Goal: Information Seeking & Learning: Learn about a topic

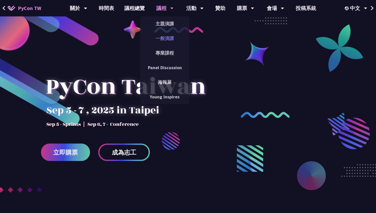
click at [163, 40] on link "一般演講" at bounding box center [164, 38] width 49 height 12
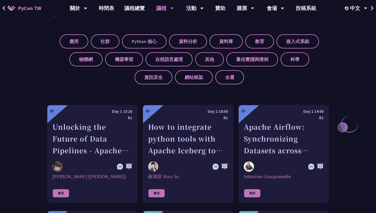
scroll to position [132, 0]
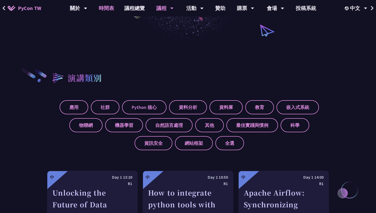
click at [112, 3] on link "時間表" at bounding box center [107, 8] width 26 height 16
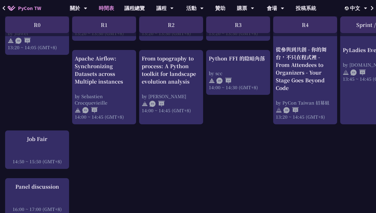
scroll to position [553, 0]
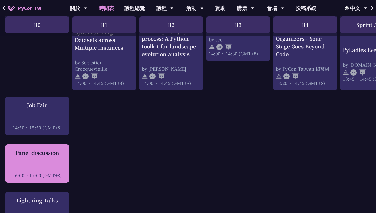
click at [55, 161] on div "Panel discussion 16:00 ~ 17:00 (GMT+8)" at bounding box center [37, 163] width 59 height 29
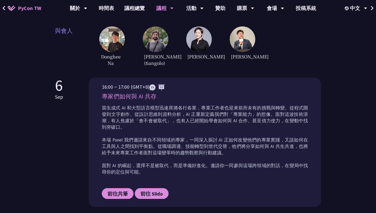
scroll to position [177, 0]
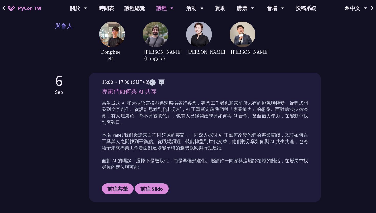
click at [190, 115] on p "當生成式 AI 和大型語言模型迅速席捲各行各業，專業工作者也迎來前所未有的挑戰與轉變。從程式開發到文字創作、從設計思維到資料分析，AI 正重新定義我們對「專業…" at bounding box center [205, 135] width 206 height 70
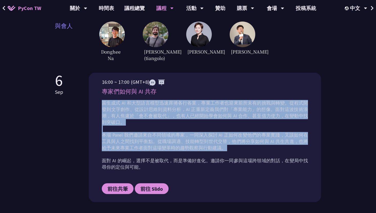
drag, startPoint x: 102, startPoint y: 99, endPoint x: 132, endPoint y: 143, distance: 53.6
click at [131, 146] on p "當生成式 AI 和大型語言模型迅速席捲各行各業，專業工作者也迎來前所未有的挑戰與轉變。從程式開發到文字創作、從設計思維到資料分析，AI 正重新定義我們對「專業…" at bounding box center [205, 135] width 206 height 70
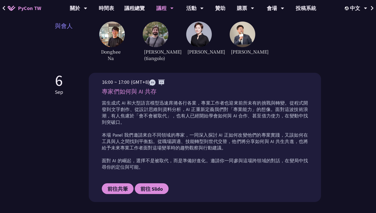
click at [146, 162] on div "當生成式 AI 和大型語言模型迅速席捲各行各業，專業工作者也迎來前所未有的挑戰與轉變。從程式開發到文字創作、從設計思維到資料分析，AI 正重新定義我們對「專業…" at bounding box center [205, 136] width 206 height 77
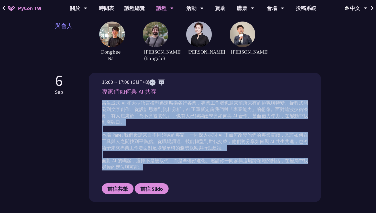
drag, startPoint x: 146, startPoint y: 161, endPoint x: 88, endPoint y: 99, distance: 84.9
click at [88, 99] on div "[DATE] 16:00 ~ 17:00 (GMT+8) 專家們如何與 AI 共存 當生成式 AI 和大型語言模型迅速席捲各行各業，專業工作者也迎來前所未有的…" at bounding box center [188, 137] width 266 height 129
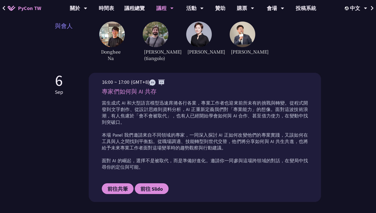
click at [149, 123] on p "當生成式 AI 和大型語言模型迅速席捲各行各業，專業工作者也迎來前所未有的挑戰與轉變。從程式開發到文字創作、從設計思維到資料分析，AI 正重新定義我們對「專業…" at bounding box center [205, 135] width 206 height 70
click at [149, 158] on p "當生成式 AI 和大型語言模型迅速席捲各行各業，專業工作者也迎來前所未有的挑戰與轉變。從程式開發到文字創作、從設計思維到資料分析，AI 正重新定義我們對「專業…" at bounding box center [205, 135] width 206 height 70
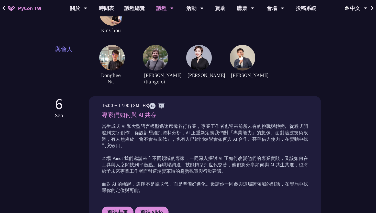
scroll to position [140, 0]
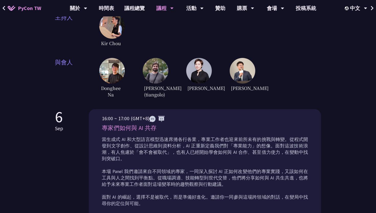
click at [246, 72] on img at bounding box center [243, 71] width 26 height 26
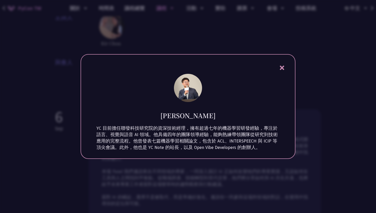
click at [61, 60] on div at bounding box center [188, 106] width 376 height 213
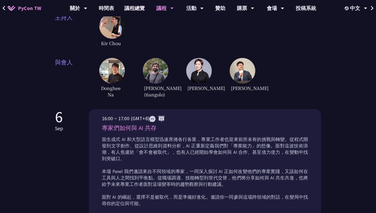
scroll to position [93, 0]
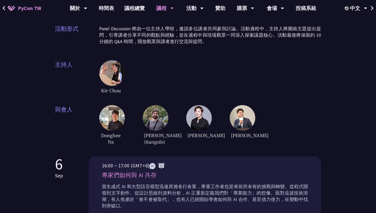
click at [106, 72] on img at bounding box center [112, 73] width 26 height 26
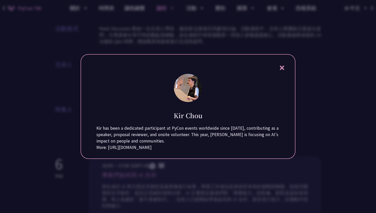
click at [58, 87] on div at bounding box center [188, 106] width 376 height 213
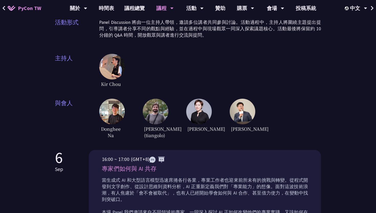
scroll to position [0, 0]
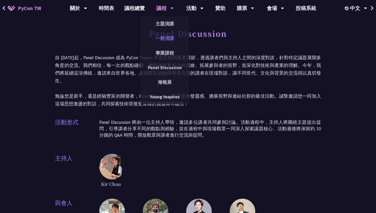
click at [164, 37] on link "一般演講" at bounding box center [164, 38] width 49 height 12
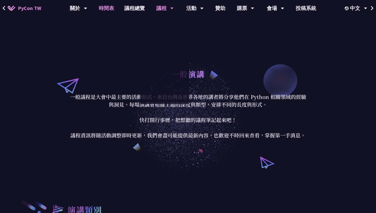
click at [109, 7] on link "時間表" at bounding box center [107, 8] width 26 height 16
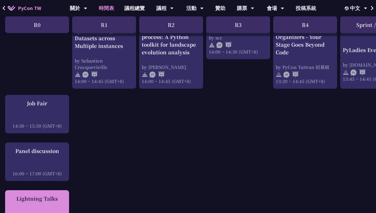
scroll to position [544, 0]
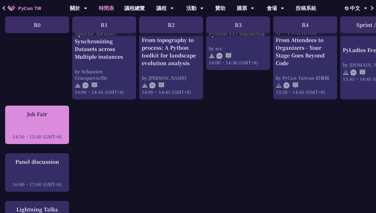
click at [55, 125] on div "Job Fair 14:50 ~ 15:50 (GMT+8)" at bounding box center [37, 124] width 59 height 29
click at [46, 122] on div "Job Fair 14:50 ~ 15:50 (GMT+8)" at bounding box center [37, 124] width 59 height 29
click at [40, 117] on div "Job Fair" at bounding box center [37, 114] width 59 height 8
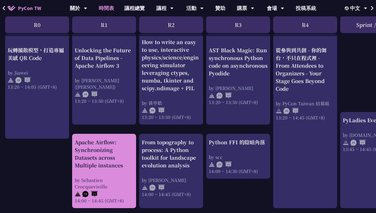
scroll to position [437, 0]
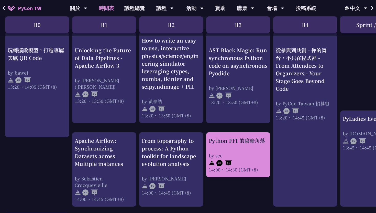
click at [238, 136] on div "Python FFI 的陰暗角落 by scc 14:00 ~ 14:30 (GMT+8)" at bounding box center [238, 154] width 64 height 45
click at [230, 144] on div "Python FFI 的陰暗角落 by scc 14:00 ~ 14:30 (GMT+8)" at bounding box center [238, 155] width 59 height 36
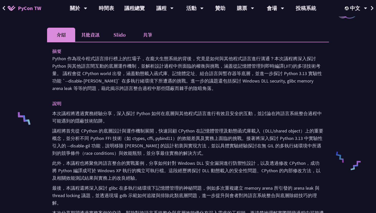
scroll to position [150, 0]
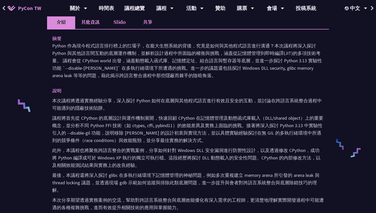
click at [87, 118] on p "議程將首先從 CPython 的底層設計與運作機制展開，快速回顧 CPython 在記憶體管理及動態函式庫載入（DLL/shared object）上的重要概…" at bounding box center [188, 129] width 272 height 30
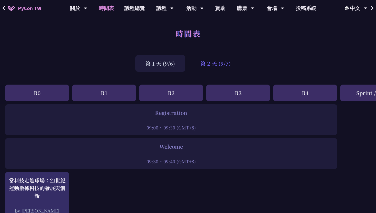
click at [211, 66] on div "第 2 天 (9/7)" at bounding box center [215, 63] width 51 height 17
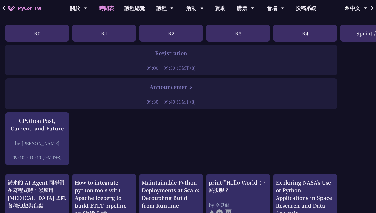
scroll to position [61, 0]
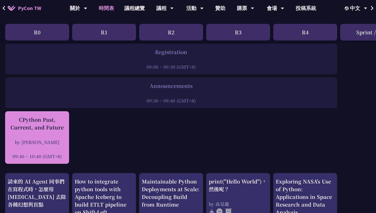
click at [47, 139] on div "by [PERSON_NAME]" at bounding box center [37, 142] width 59 height 6
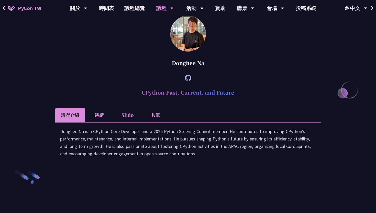
scroll to position [694, 0]
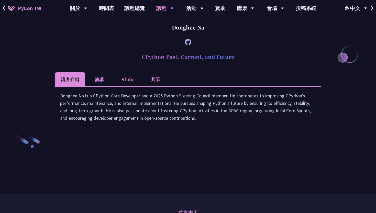
drag, startPoint x: 142, startPoint y: 102, endPoint x: 194, endPoint y: 102, distance: 52.4
click at [194, 64] on h2 "CPython Past, Current, and Future" at bounding box center [188, 56] width 266 height 15
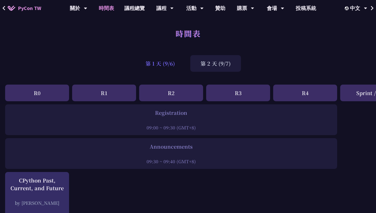
click at [165, 71] on div "第 1 天 (9/6)" at bounding box center [160, 63] width 50 height 17
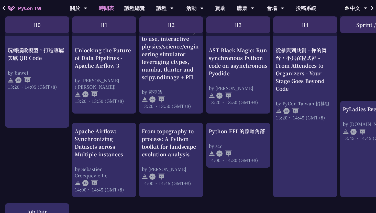
scroll to position [469, 0]
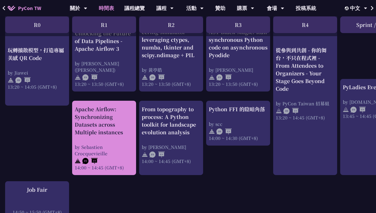
click at [113, 122] on div "Apache Airflow: Synchronizing Datasets across Multiple instances" at bounding box center [104, 120] width 59 height 31
